Goal: Task Accomplishment & Management: Use online tool/utility

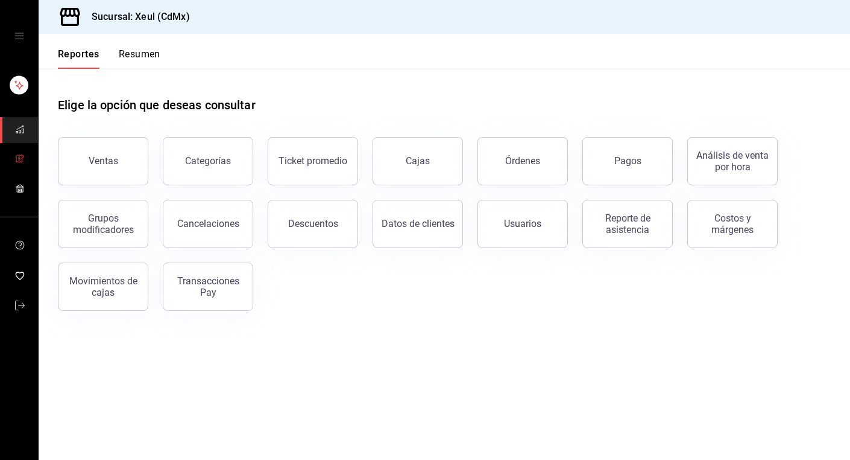
click at [14, 157] on link "mailbox folders" at bounding box center [19, 160] width 38 height 26
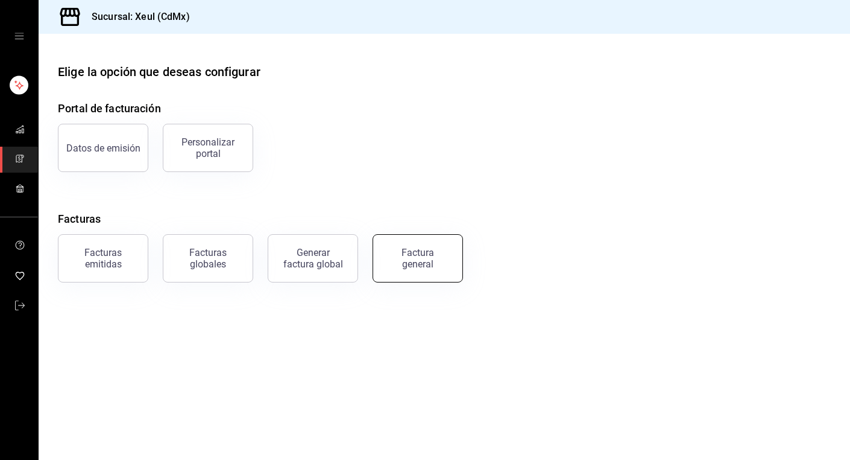
click at [415, 266] on div "Factura general" at bounding box center [418, 258] width 60 height 23
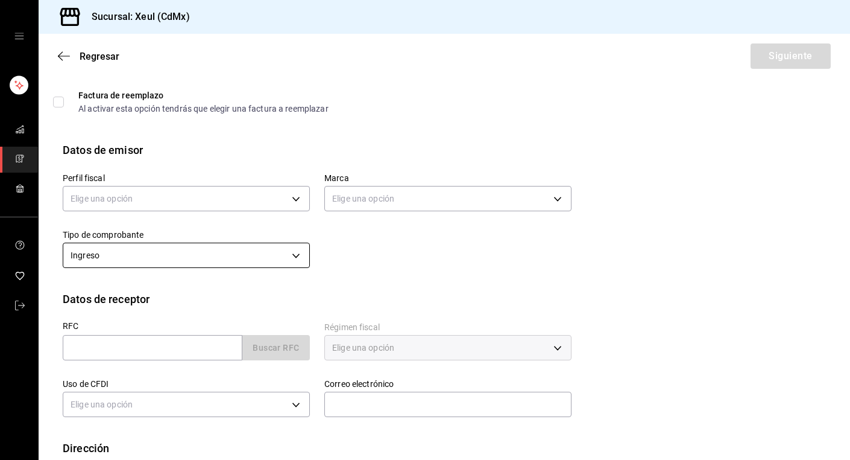
scroll to position [57, 0]
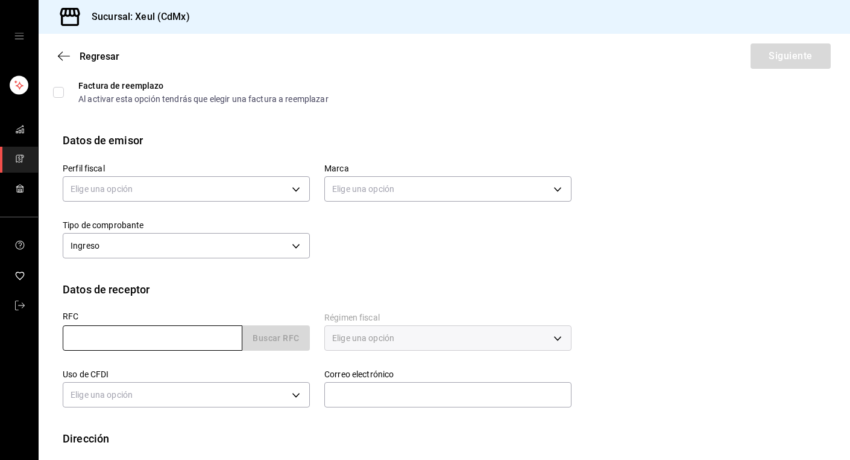
click at [163, 332] on input "text" at bounding box center [153, 337] width 180 height 25
paste input "POTC870507E47"
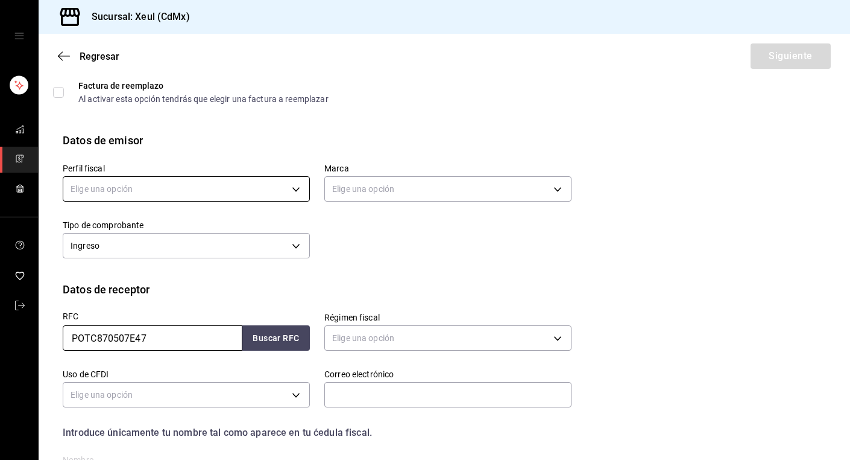
type input "POTC870507E47"
click at [224, 185] on body "Sucursal: Xeul (CdMx) Regresar Siguiente Factura general Realiza tus facturas c…" at bounding box center [425, 230] width 850 height 460
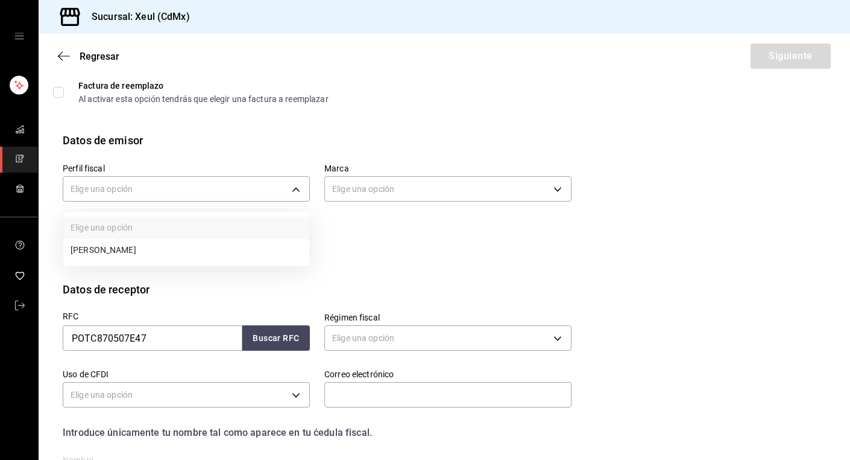
click at [212, 249] on li "[PERSON_NAME]" at bounding box center [186, 250] width 246 height 22
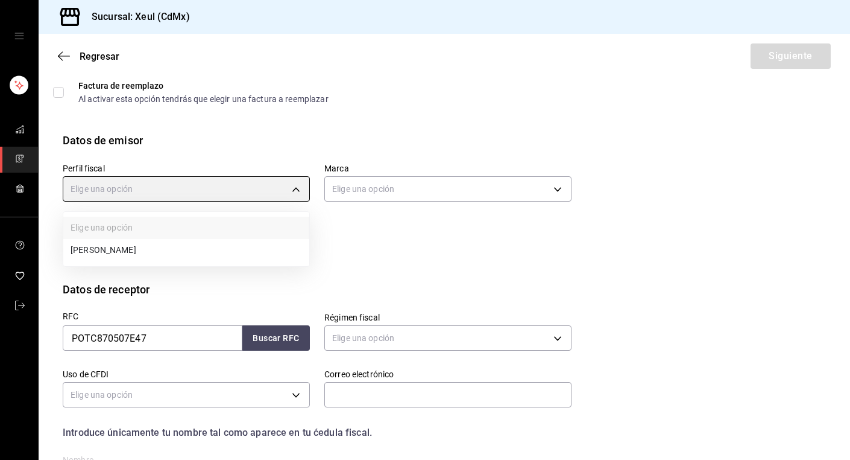
type input "554c110a-18dd-44f3-977d-186ab1f95351"
type input "556c56df-7d38-43a9-98c1-84be39c4f433"
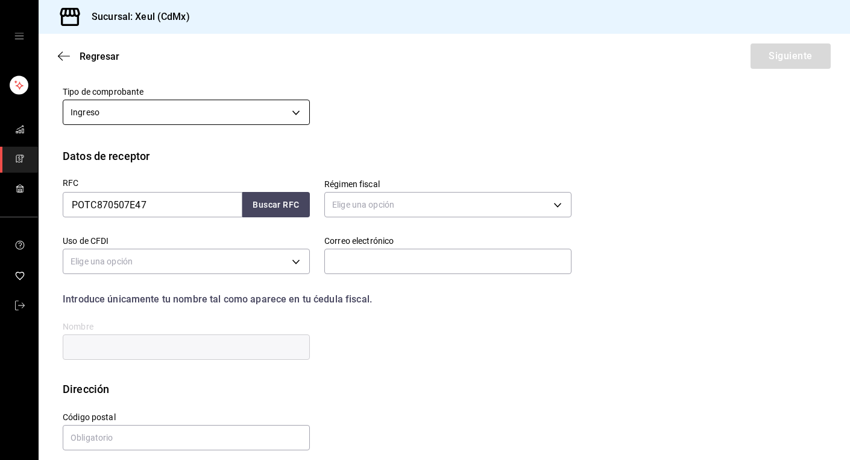
scroll to position [201, 0]
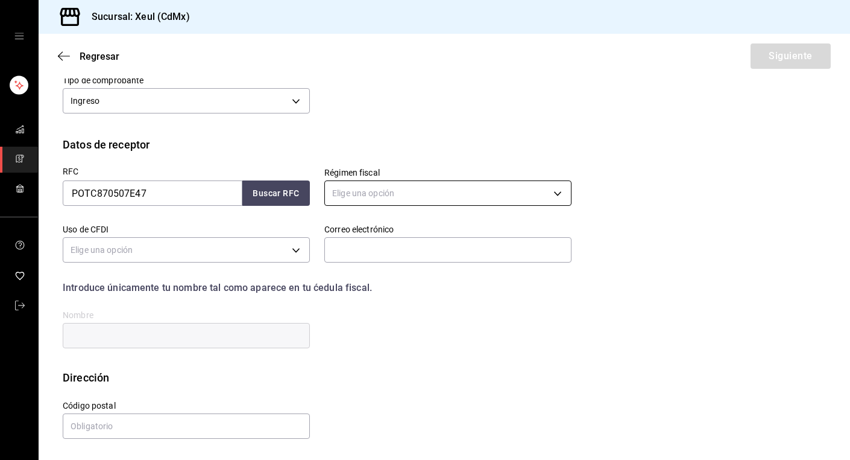
click at [379, 197] on body "Sucursal: Xeul (CdMx) Regresar Siguiente Factura general Realiza tus facturas c…" at bounding box center [425, 230] width 850 height 460
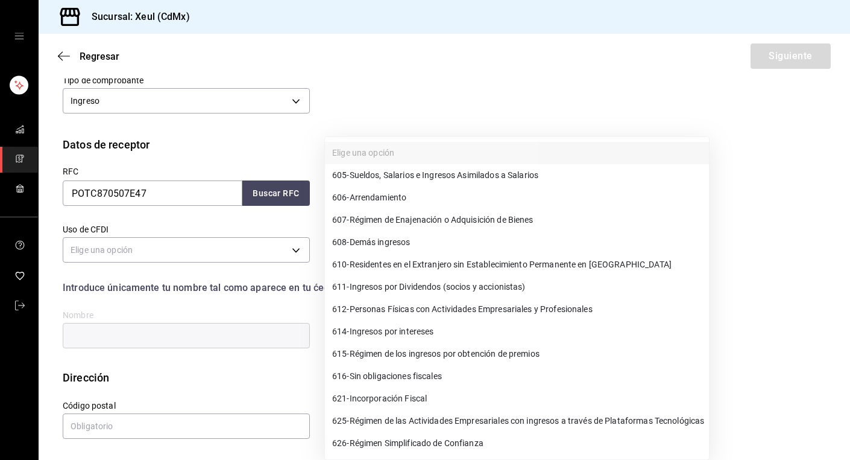
click at [387, 441] on span "626 - Régimen Simplificado de Confianza" at bounding box center [407, 443] width 151 height 13
type input "626"
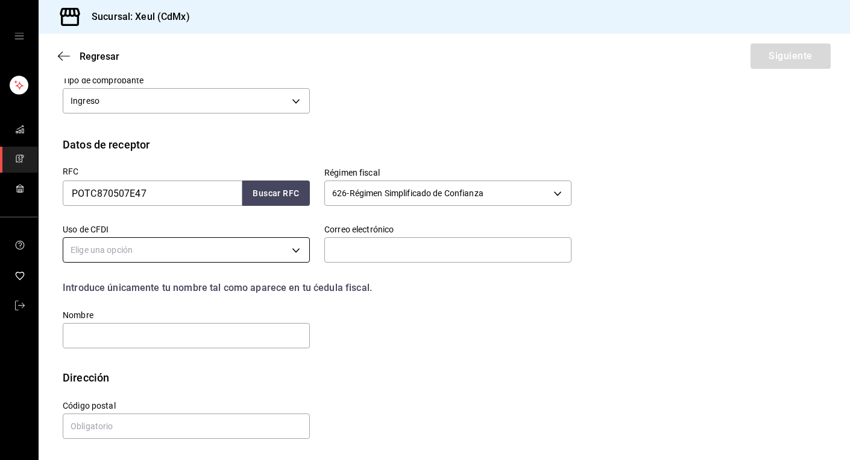
click at [274, 249] on body "Sucursal: Xeul (CdMx) Regresar Siguiente Factura general Realiza tus facturas c…" at bounding box center [425, 230] width 850 height 460
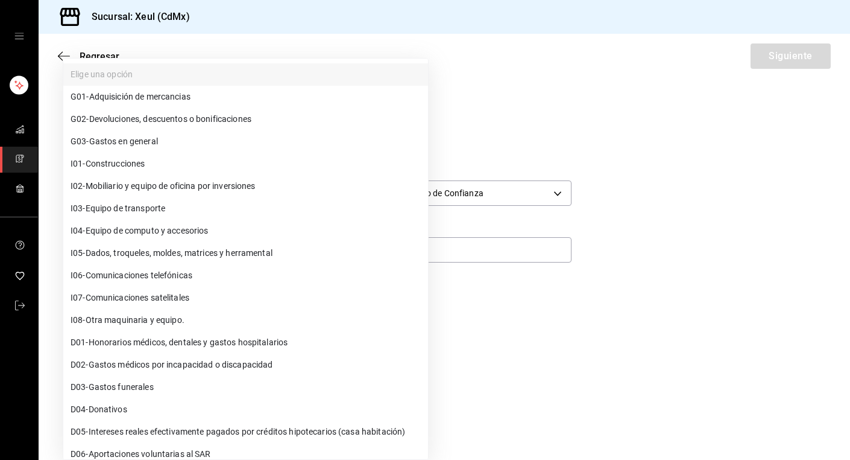
click at [144, 140] on span "G03 - Gastos en general" at bounding box center [114, 141] width 87 height 13
type input "G03"
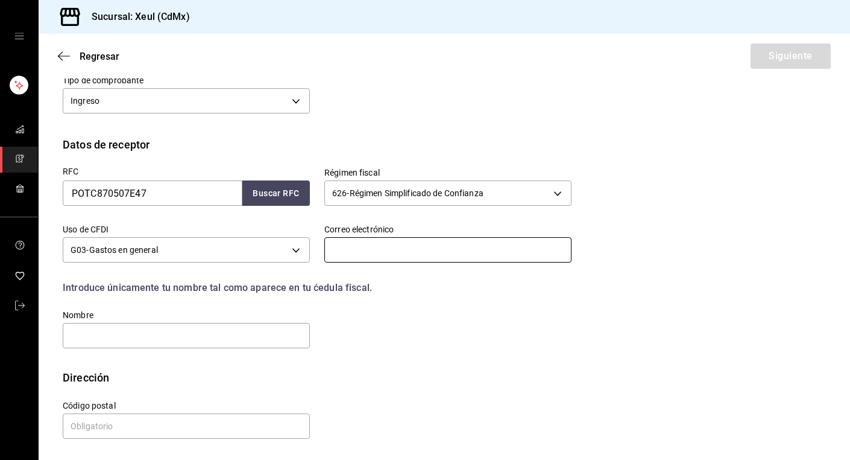
click at [360, 248] on input "text" at bounding box center [447, 249] width 247 height 25
paste input "[EMAIL_ADDRESS][DOMAIN_NAME]"
type input "[EMAIL_ADDRESS][DOMAIN_NAME]"
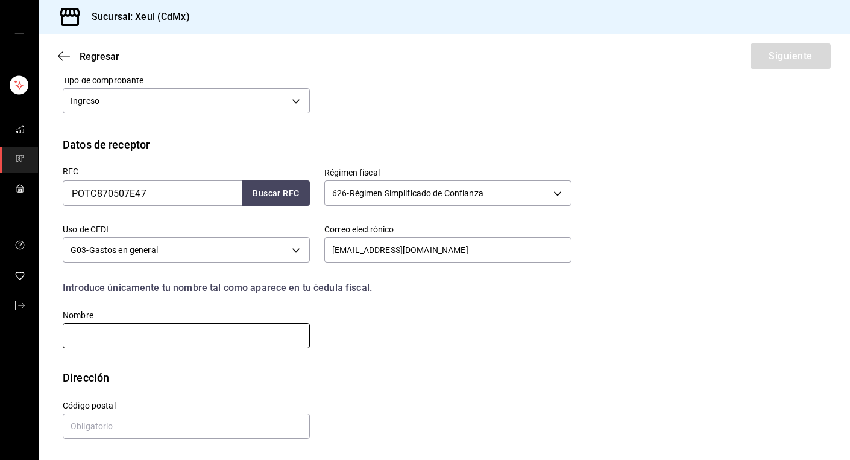
click at [222, 340] on input "text" at bounding box center [186, 335] width 247 height 25
type input "[PERSON_NAME]"
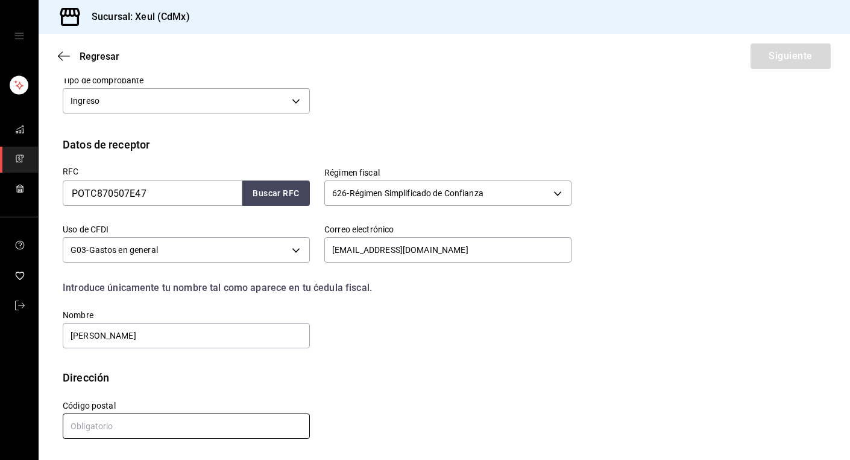
click at [154, 425] on input "text" at bounding box center [186, 425] width 247 height 25
type input "33000"
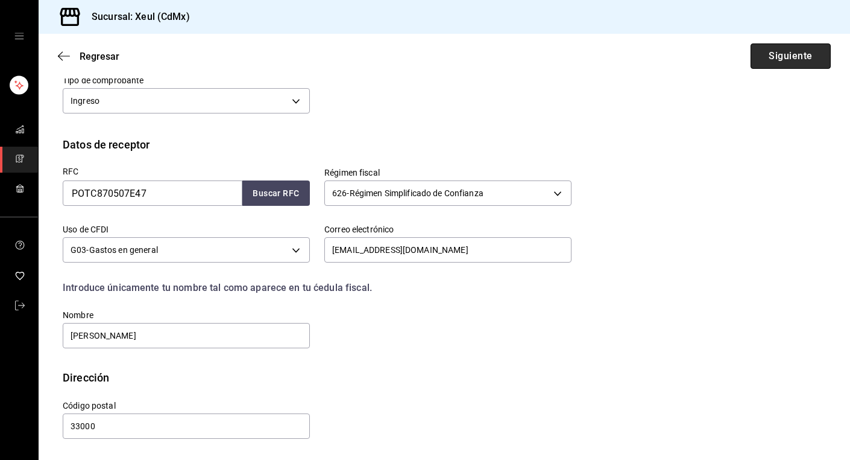
click at [774, 51] on button "Siguiente" at bounding box center [791, 55] width 80 height 25
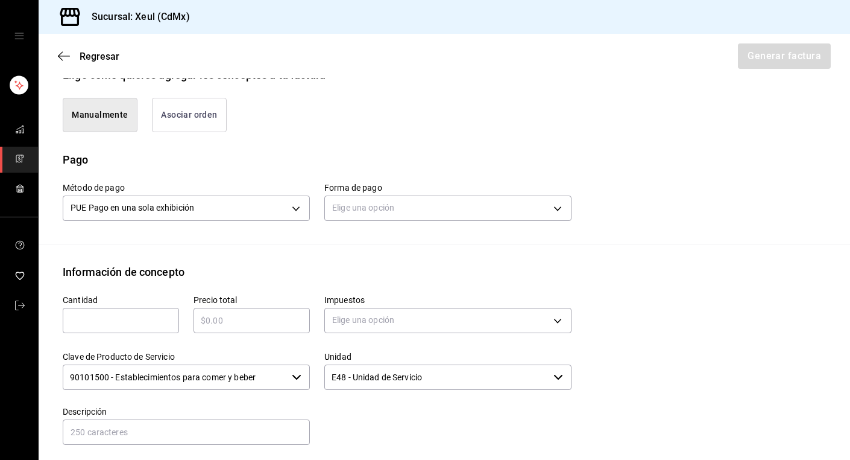
scroll to position [346, 0]
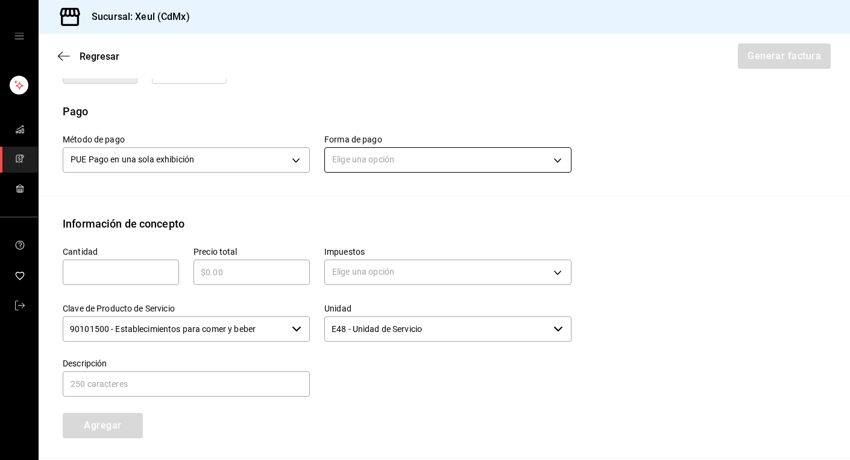
click at [450, 163] on body "Sucursal: Xeul (CdMx) Regresar Generar factura Emisor Perfil fiscal [PERSON_NAM…" at bounding box center [425, 230] width 850 height 460
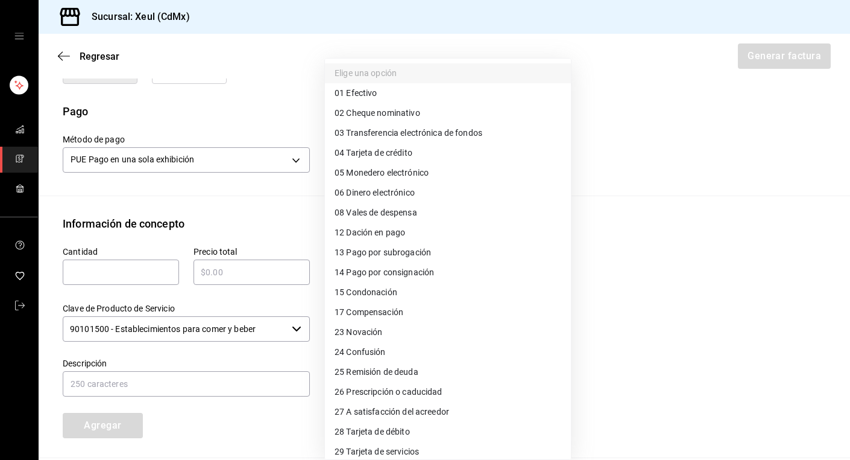
click at [364, 151] on span "04 Tarjeta de crédito" at bounding box center [374, 153] width 78 height 13
type input "04"
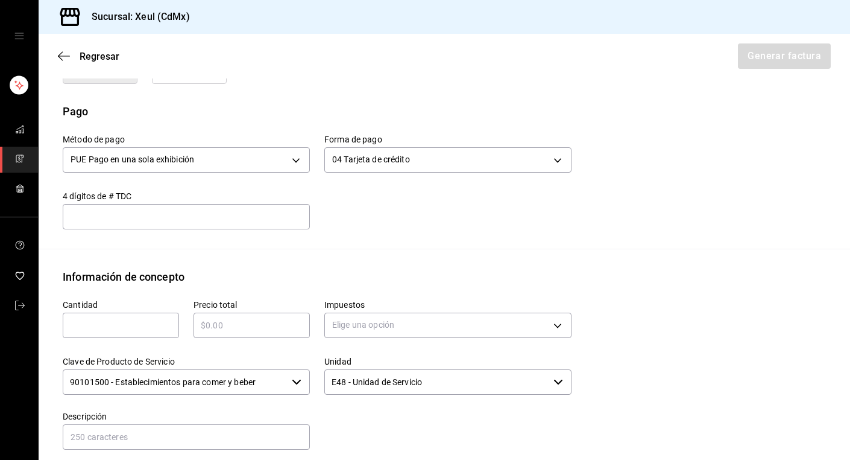
click at [88, 327] on input "text" at bounding box center [121, 325] width 116 height 14
type input "1"
click at [221, 321] on input "text" at bounding box center [252, 325] width 116 height 14
type input "$1655"
click at [377, 326] on body "Sucursal: Xeul (CdMx) Regresar Generar factura Emisor Perfil fiscal [PERSON_NAM…" at bounding box center [425, 230] width 850 height 460
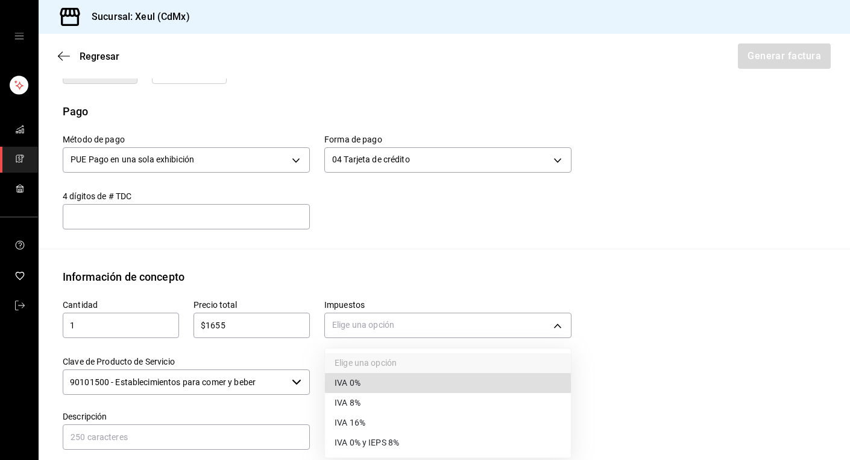
click at [368, 426] on li "IVA 16%" at bounding box center [448, 422] width 246 height 20
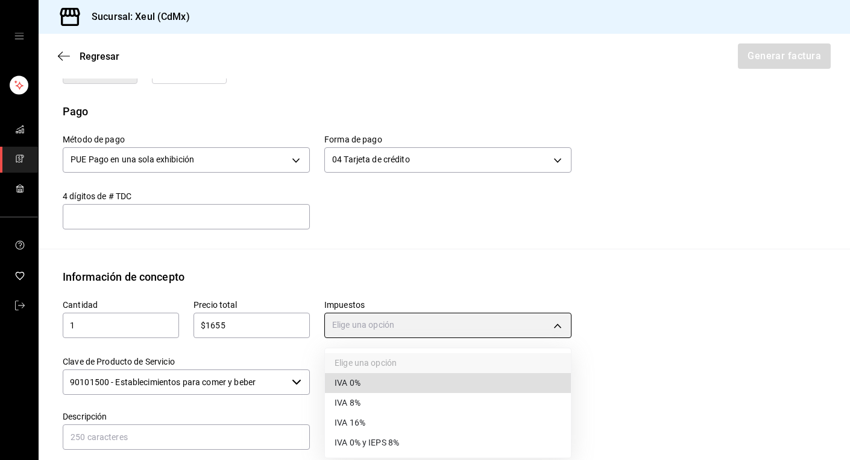
type input "IVA_16"
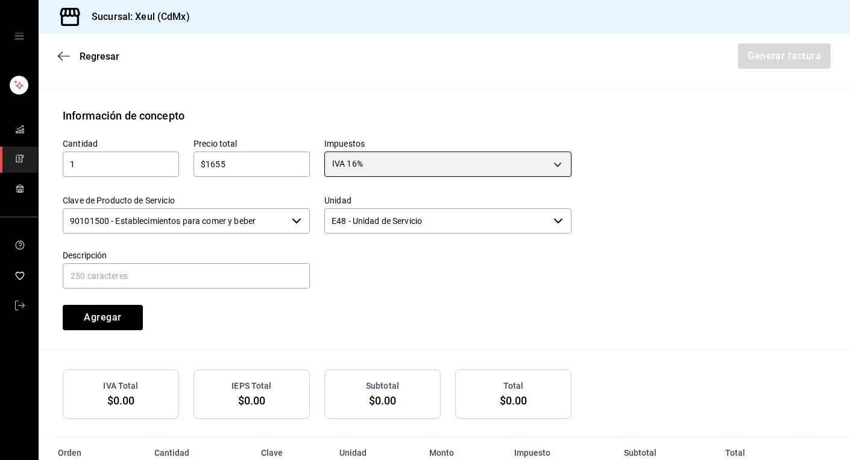
scroll to position [538, 0]
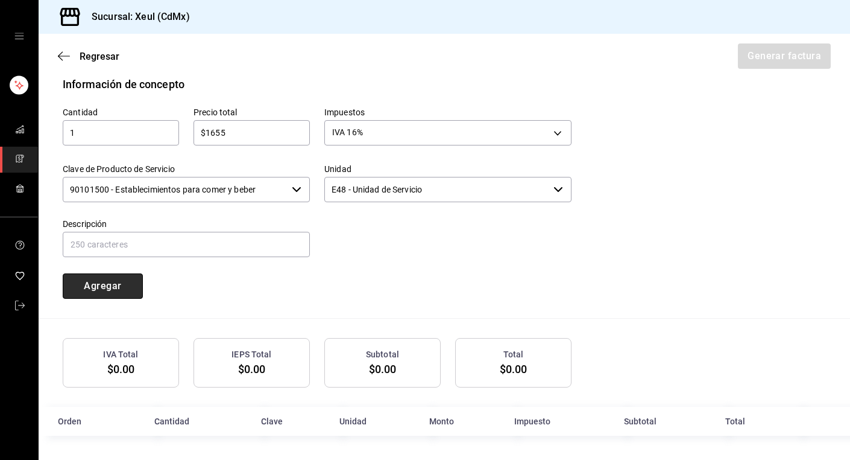
click at [116, 279] on button "Agregar" at bounding box center [103, 285] width 80 height 25
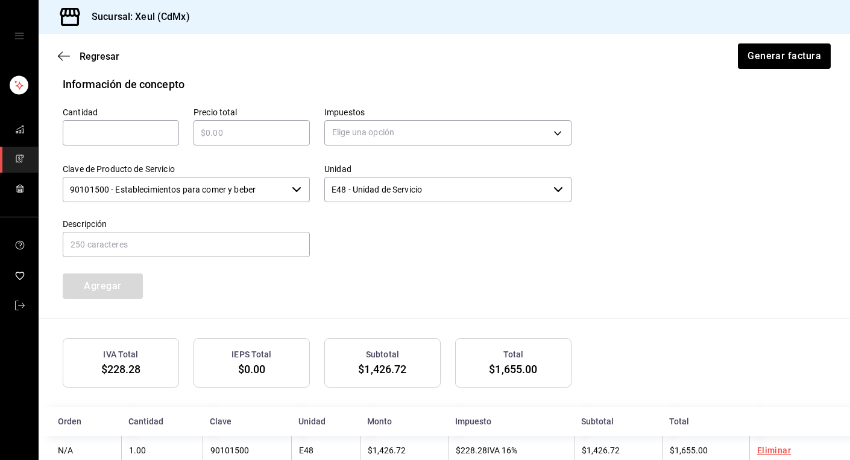
scroll to position [567, 0]
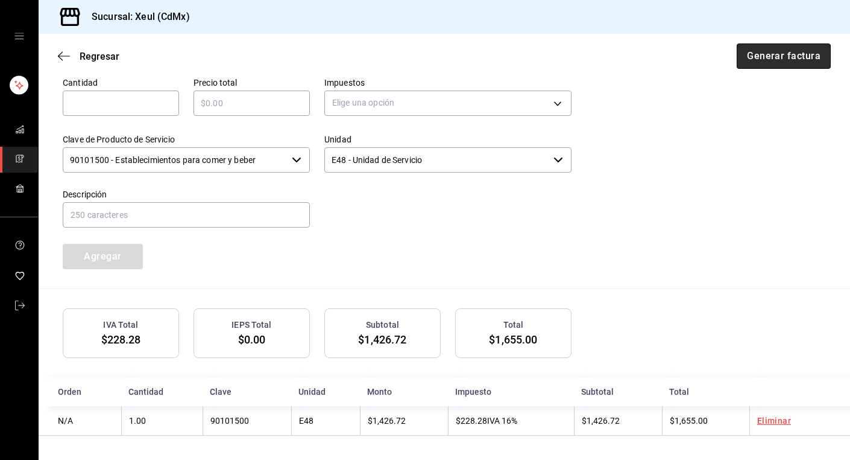
click at [770, 54] on button "Generar factura" at bounding box center [784, 55] width 94 height 25
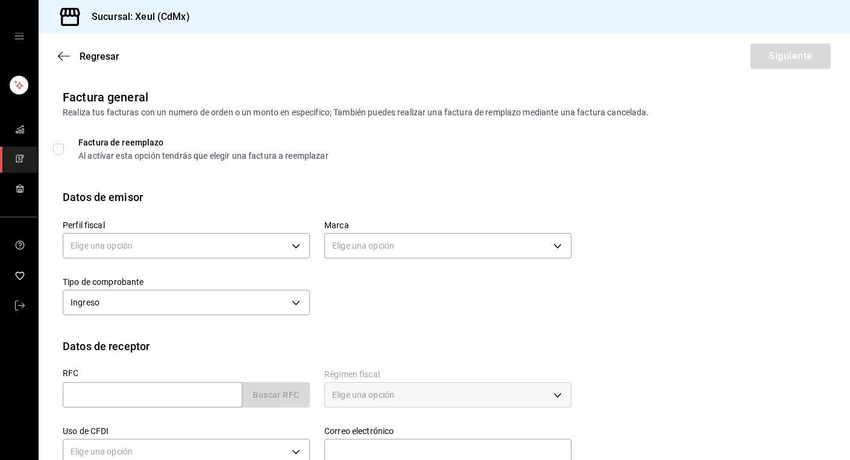
click at [8, 159] on link "mailbox folders" at bounding box center [19, 160] width 38 height 26
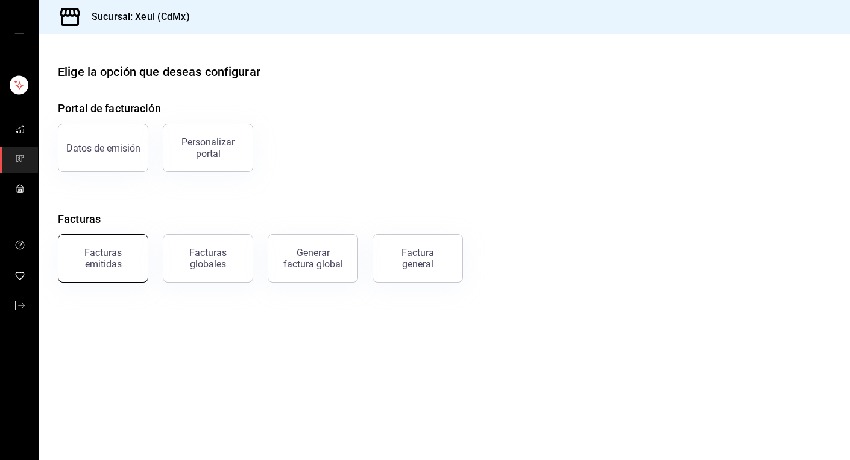
click at [113, 257] on div "Facturas emitidas" at bounding box center [103, 258] width 75 height 23
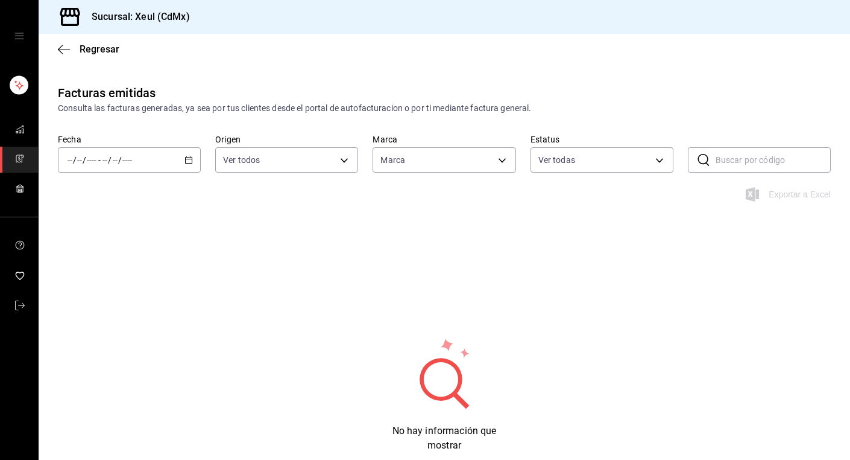
type input "556c56df-7d38-43a9-98c1-84be39c4f433"
click at [193, 156] on div "/ / - / /" at bounding box center [129, 159] width 143 height 25
click at [122, 198] on span "Hoy" at bounding box center [114, 196] width 93 height 13
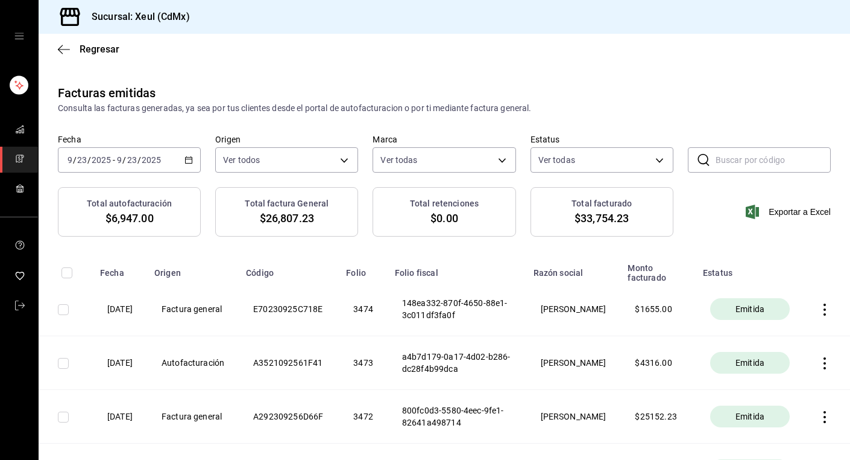
click at [66, 311] on input "checkbox" at bounding box center [63, 309] width 11 height 11
checkbox input "true"
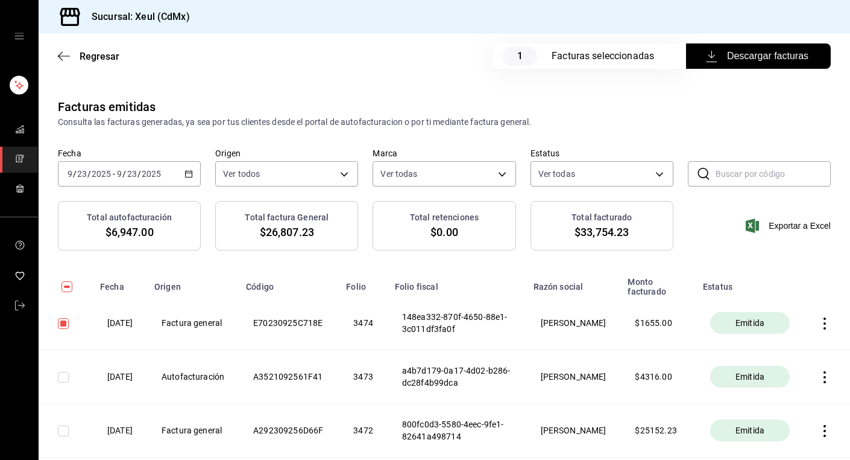
click at [730, 60] on span "Descargar facturas" at bounding box center [759, 56] width 100 height 14
